Goal: Use online tool/utility: Utilize a website feature to perform a specific function

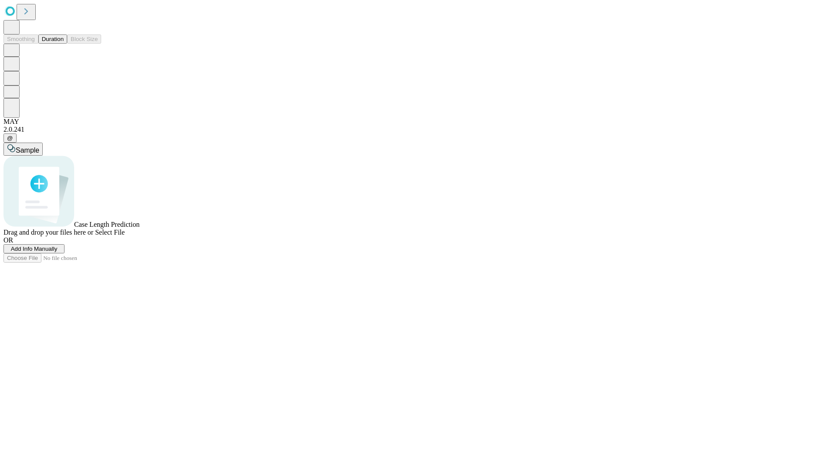
click at [64, 44] on button "Duration" at bounding box center [52, 38] width 29 height 9
click at [39, 146] on span "Sample" at bounding box center [28, 149] width 24 height 7
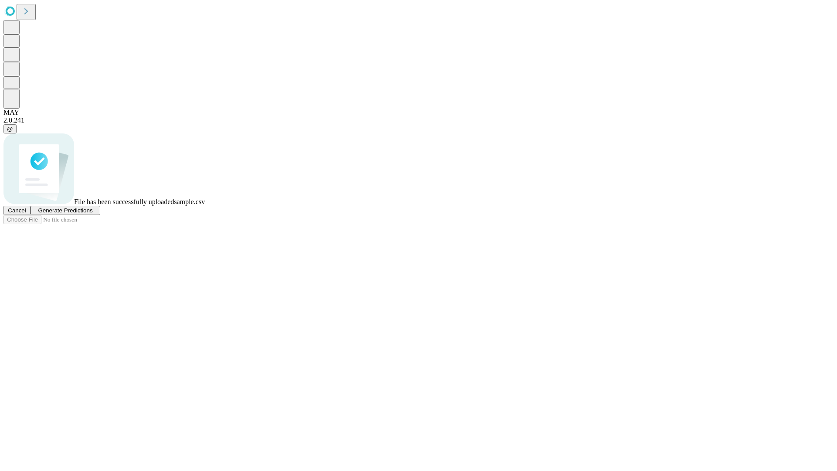
click at [92, 214] on span "Generate Predictions" at bounding box center [65, 210] width 54 height 7
